Goal: Information Seeking & Learning: Learn about a topic

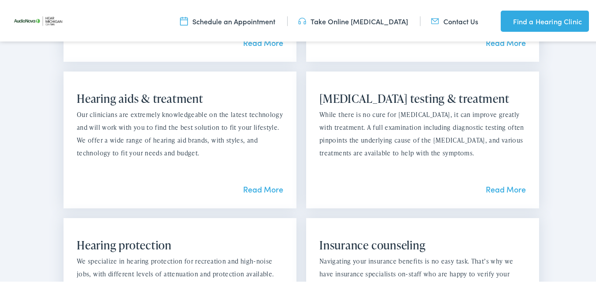
scroll to position [793, 0]
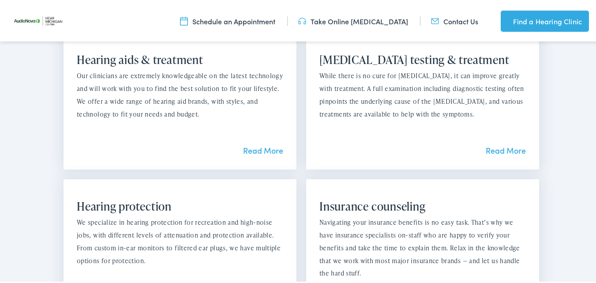
click at [498, 151] on link "Read More" at bounding box center [505, 148] width 40 height 11
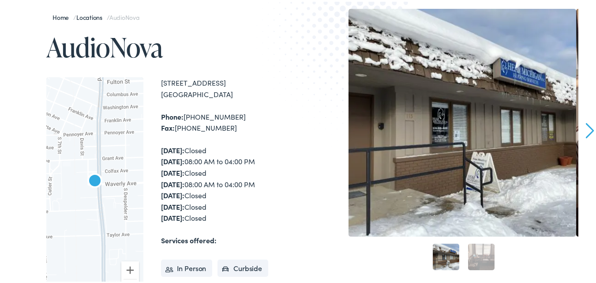
scroll to position [0, 0]
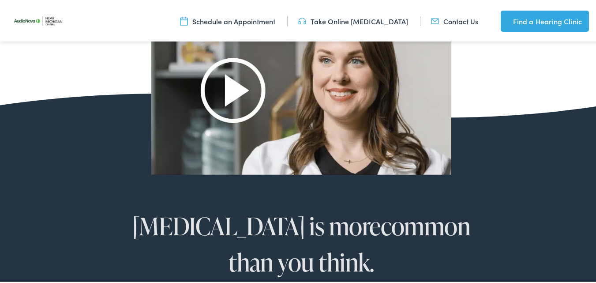
scroll to position [441, 0]
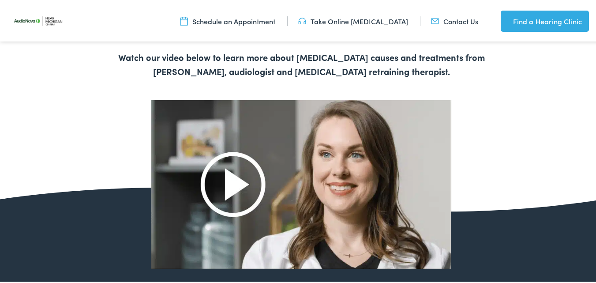
click at [234, 183] on img at bounding box center [301, 182] width 300 height 168
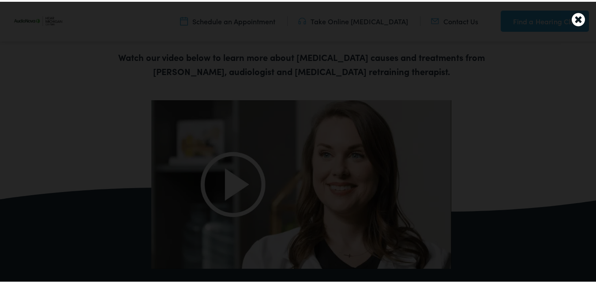
click at [571, 15] on icon at bounding box center [577, 17] width 13 height 15
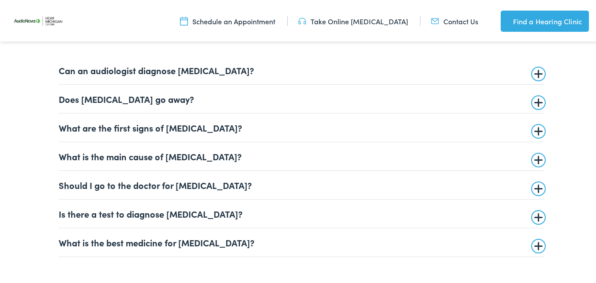
scroll to position [2072, 0]
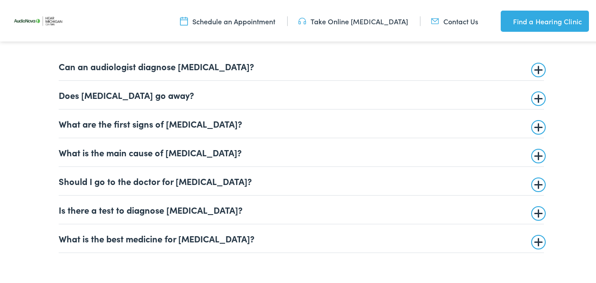
click at [252, 181] on summary "Should I go to the doctor for [MEDICAL_DATA]?" at bounding box center [301, 179] width 485 height 11
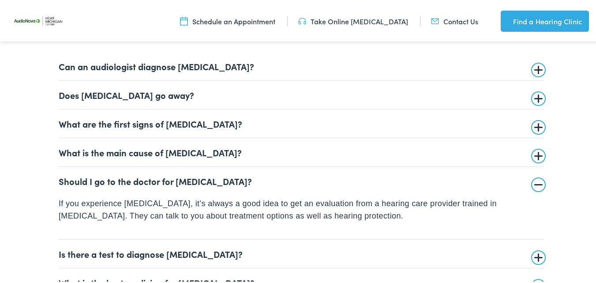
scroll to position [2116, 0]
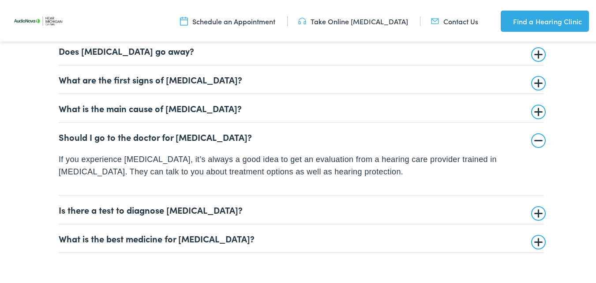
click at [537, 140] on summary "Should I go to the doctor for tinnitus?" at bounding box center [301, 135] width 485 height 11
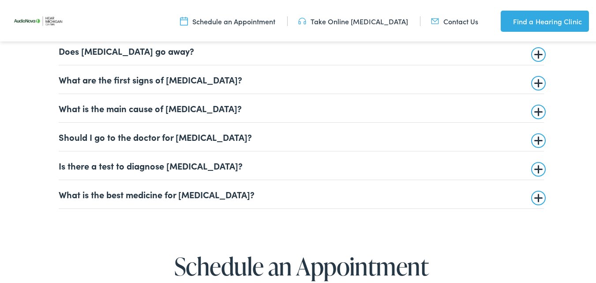
click at [346, 165] on summary "Is there a test to diagnose tinnitus?" at bounding box center [301, 163] width 485 height 11
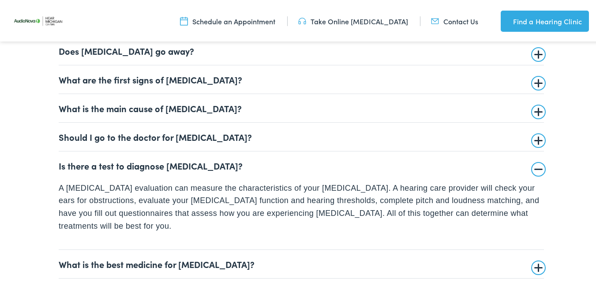
click at [532, 166] on summary "Is there a test to diagnose tinnitus?" at bounding box center [301, 163] width 485 height 11
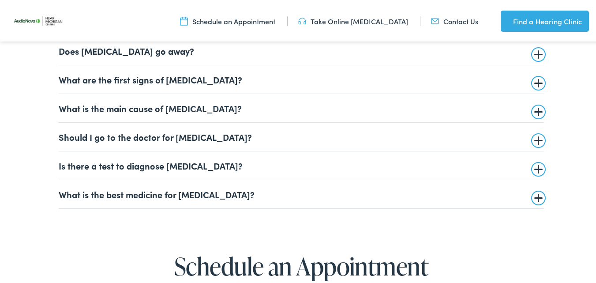
click at [302, 192] on summary "What is the best medicine for tinnitus?" at bounding box center [301, 192] width 485 height 11
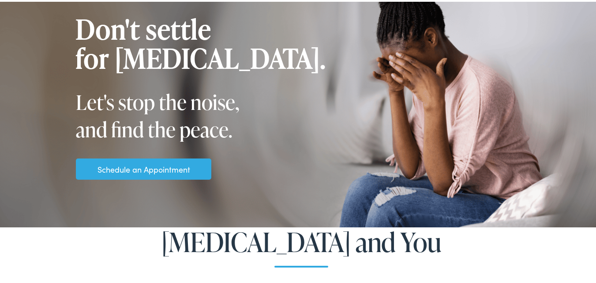
scroll to position [0, 0]
